Goal: Task Accomplishment & Management: Manage account settings

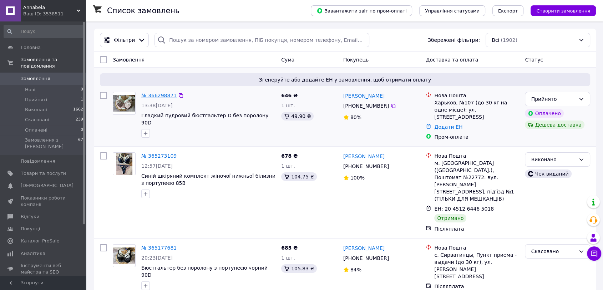
click at [153, 95] on link "№ 366298871" at bounding box center [158, 95] width 35 height 6
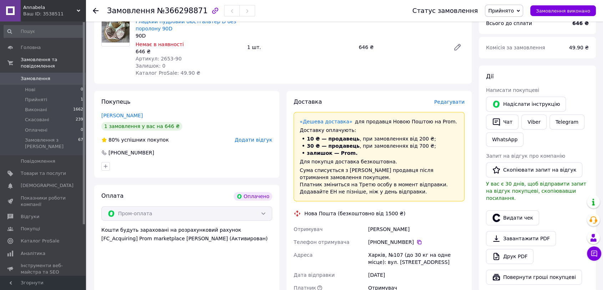
scroll to position [447, 0]
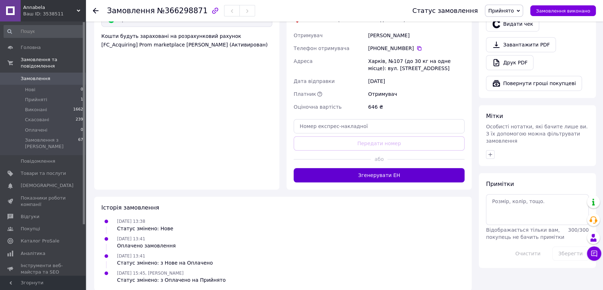
click at [429, 168] on button "Згенерувати ЕН" at bounding box center [379, 175] width 171 height 14
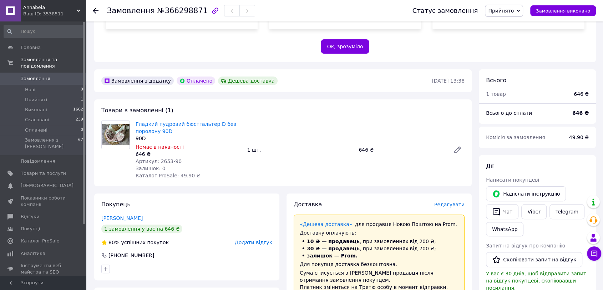
scroll to position [129, 0]
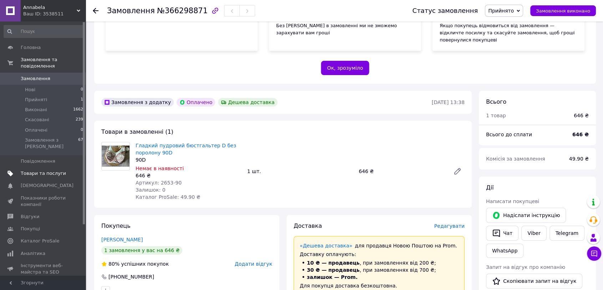
click at [40, 167] on link "Товари та послуги" at bounding box center [43, 173] width 87 height 12
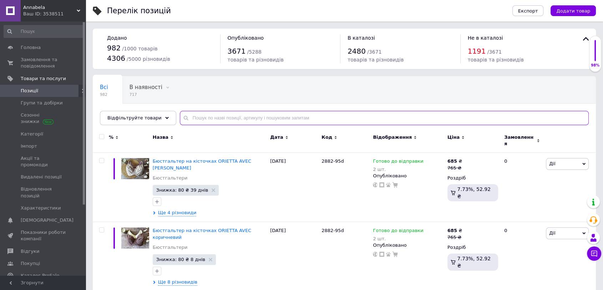
click at [208, 117] on input "text" at bounding box center [384, 118] width 409 height 14
type input "269"
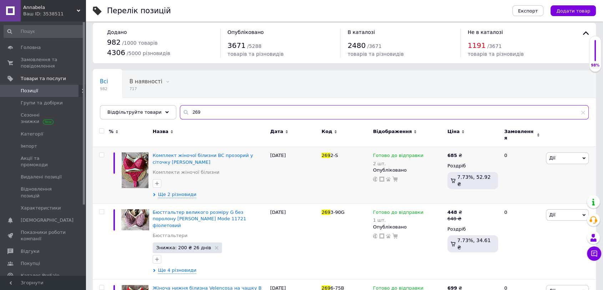
scroll to position [238, 0]
